Goal: Task Accomplishment & Management: Manage account settings

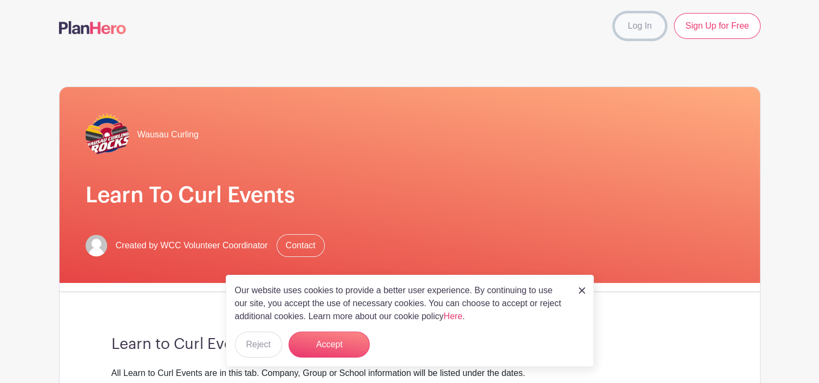
click at [646, 26] on link "Log In" at bounding box center [639, 26] width 51 height 26
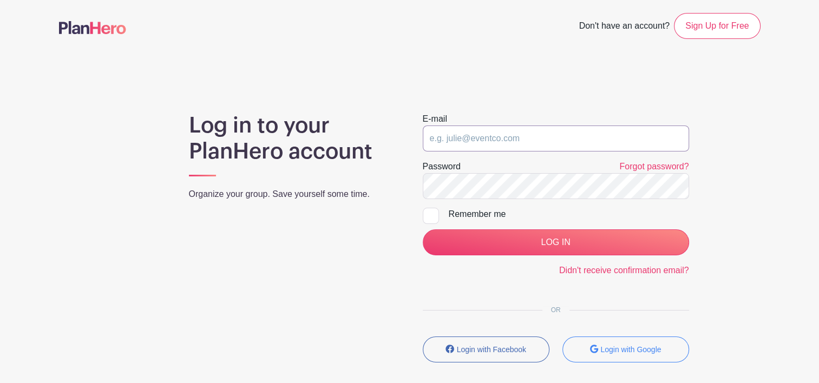
click at [463, 139] on input "email" at bounding box center [556, 139] width 266 height 26
type input "matischer@hotmail.com"
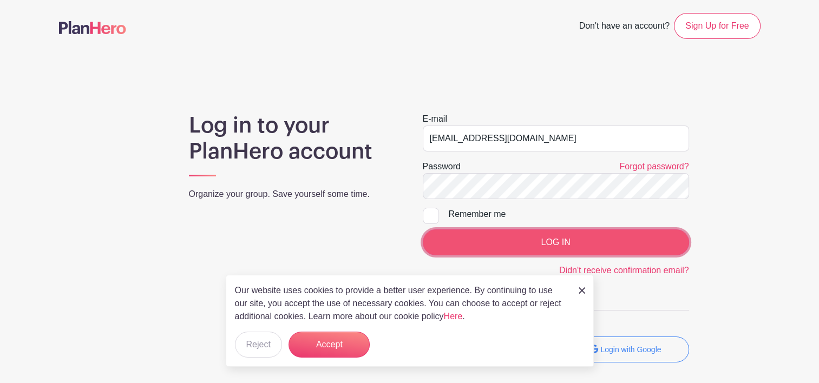
click at [510, 244] on input "LOG IN" at bounding box center [556, 243] width 266 height 26
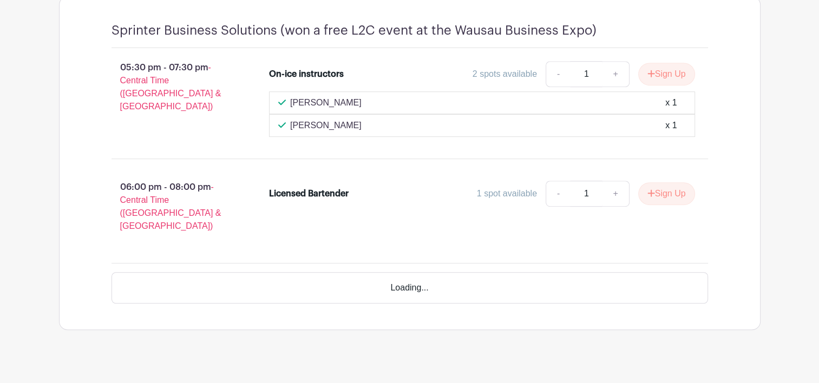
scroll to position [586, 0]
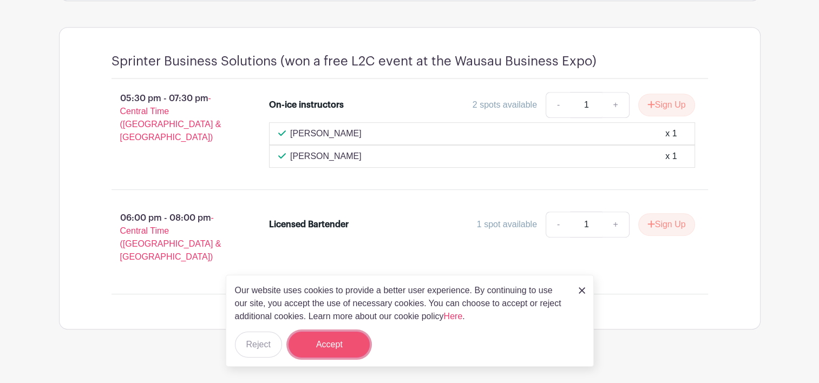
click at [312, 345] on button "Accept" at bounding box center [329, 345] width 81 height 26
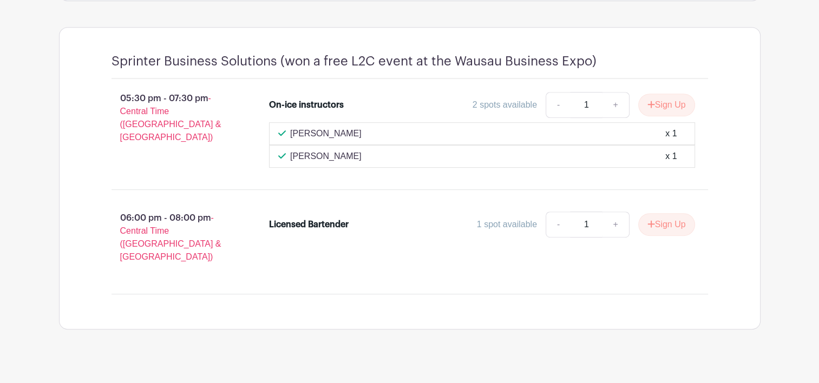
scroll to position [0, 0]
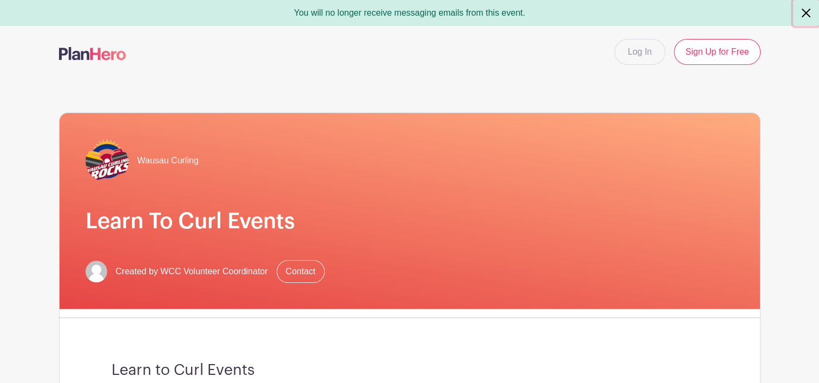
click at [808, 12] on button "Close" at bounding box center [806, 13] width 26 height 26
